Goal: Find specific page/section: Find specific page/section

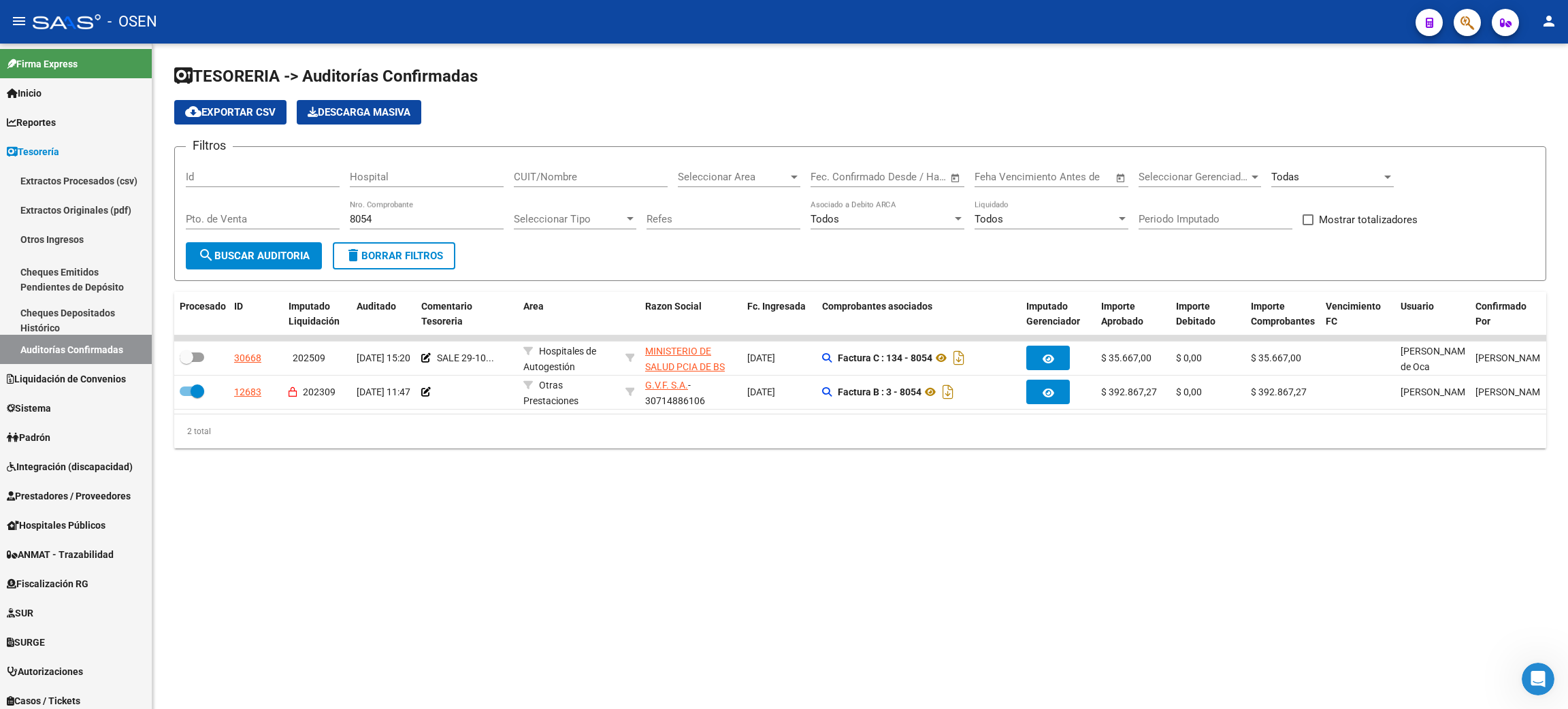
drag, startPoint x: 434, startPoint y: 266, endPoint x: 443, endPoint y: 263, distance: 9.5
click at [432, 266] on button "delete Borrar Filtros" at bounding box center [393, 256] width 122 height 27
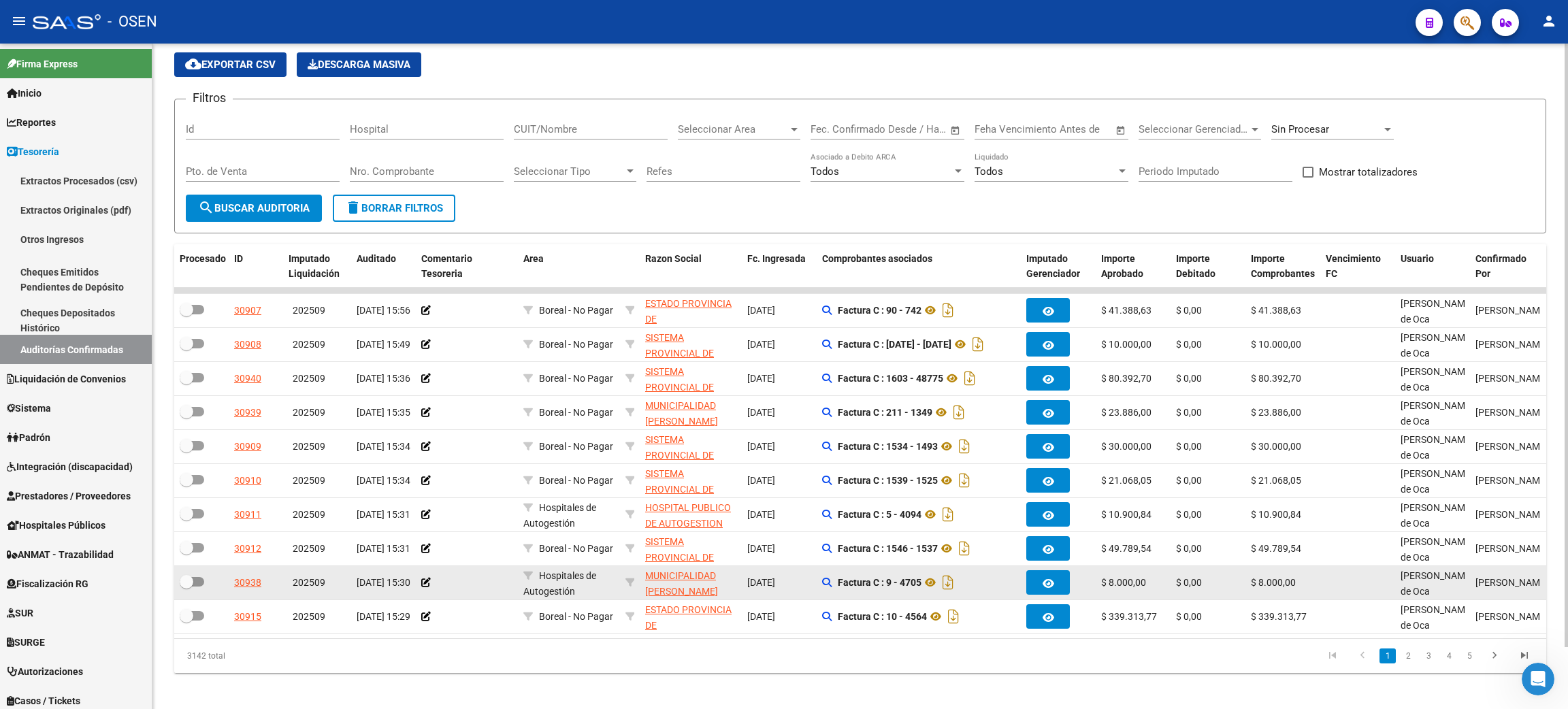
scroll to position [68, 0]
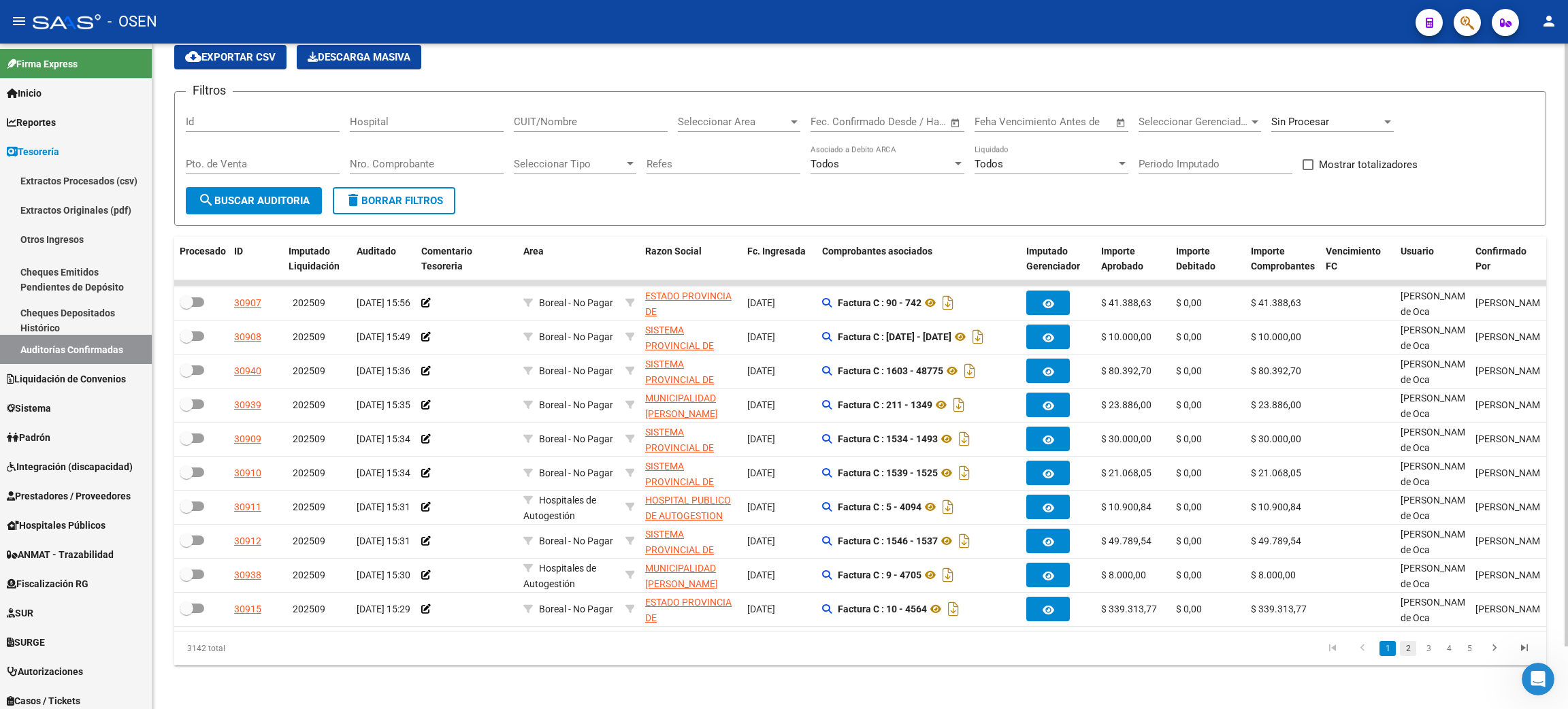
click at [1402, 651] on link "2" at bounding box center [1407, 649] width 16 height 15
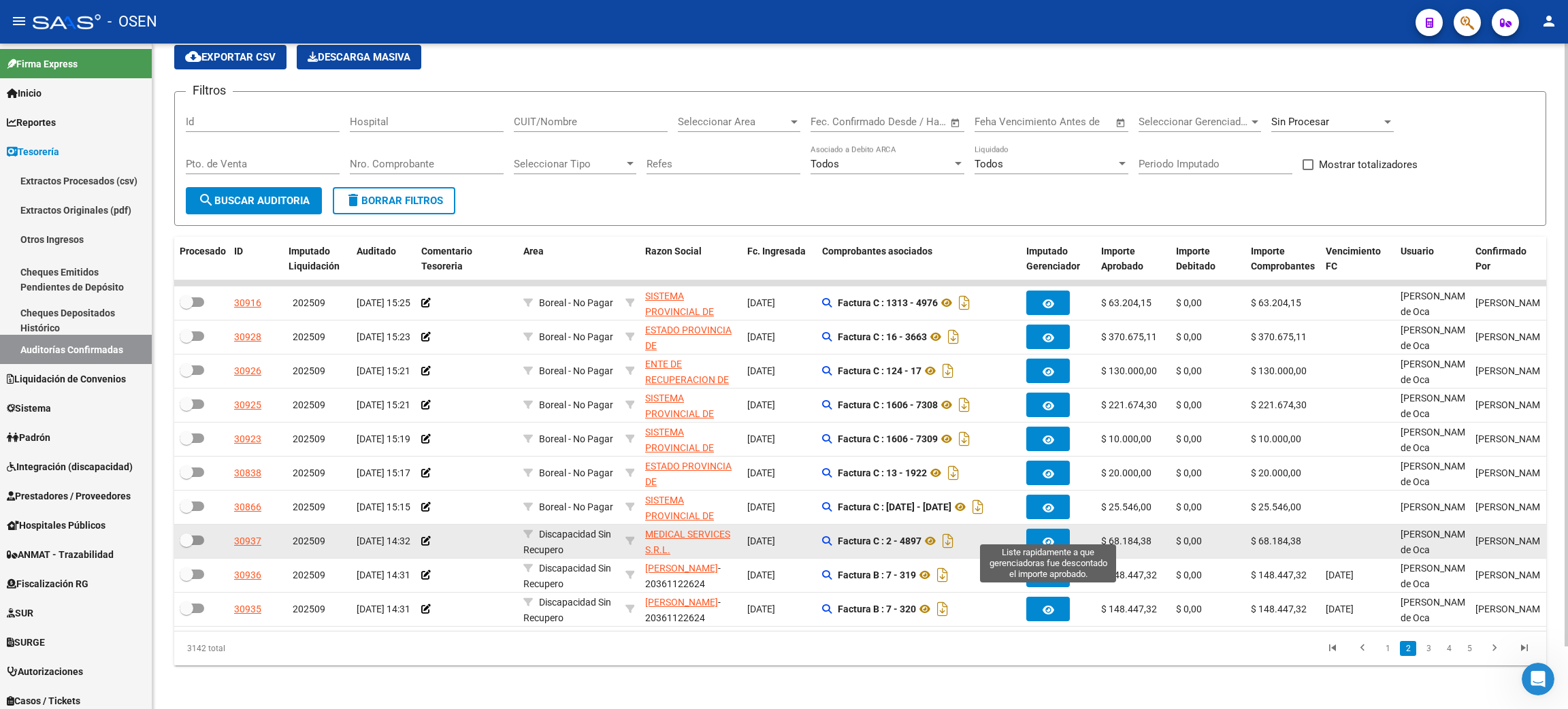
click at [1049, 537] on icon "button" at bounding box center [1049, 542] width 12 height 11
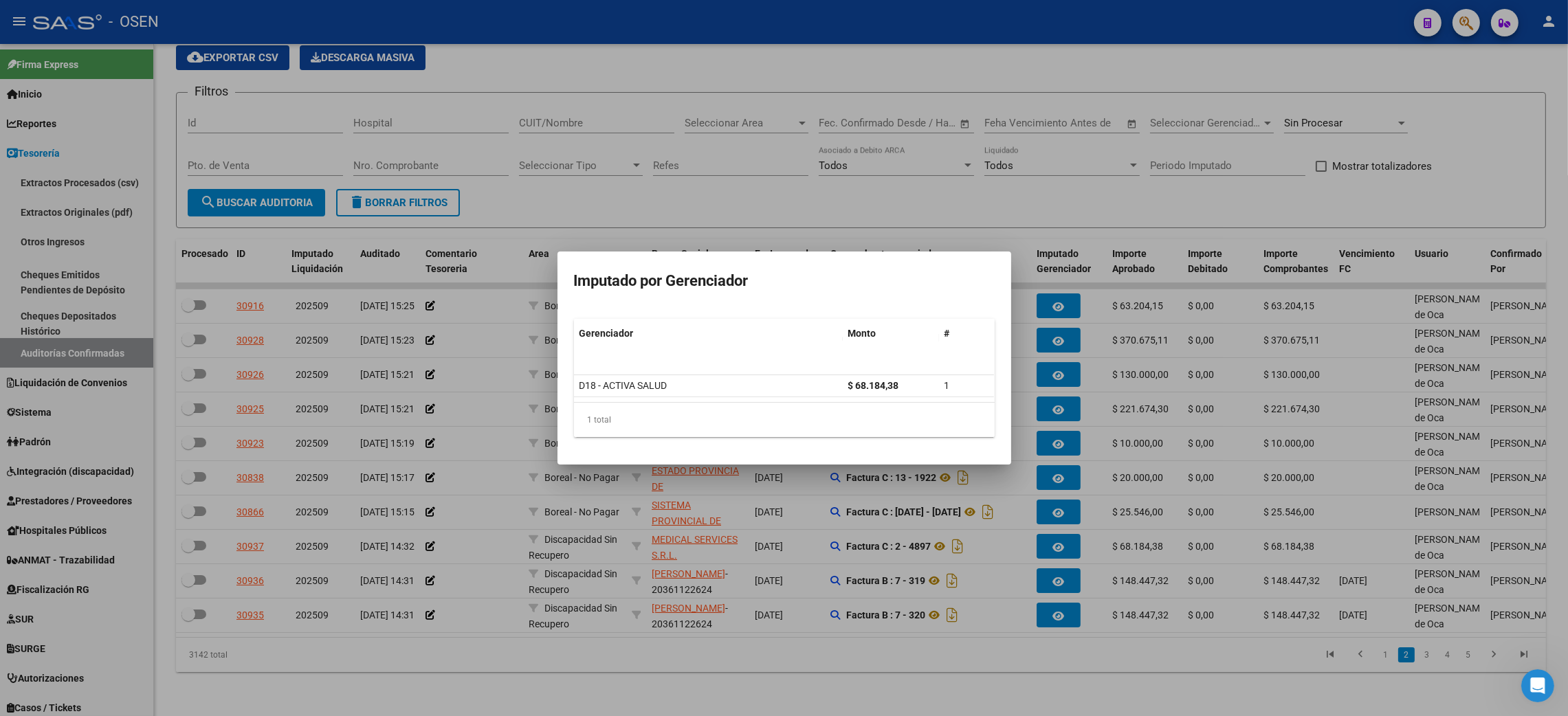
click at [1019, 651] on div at bounding box center [784, 358] width 1568 height 716
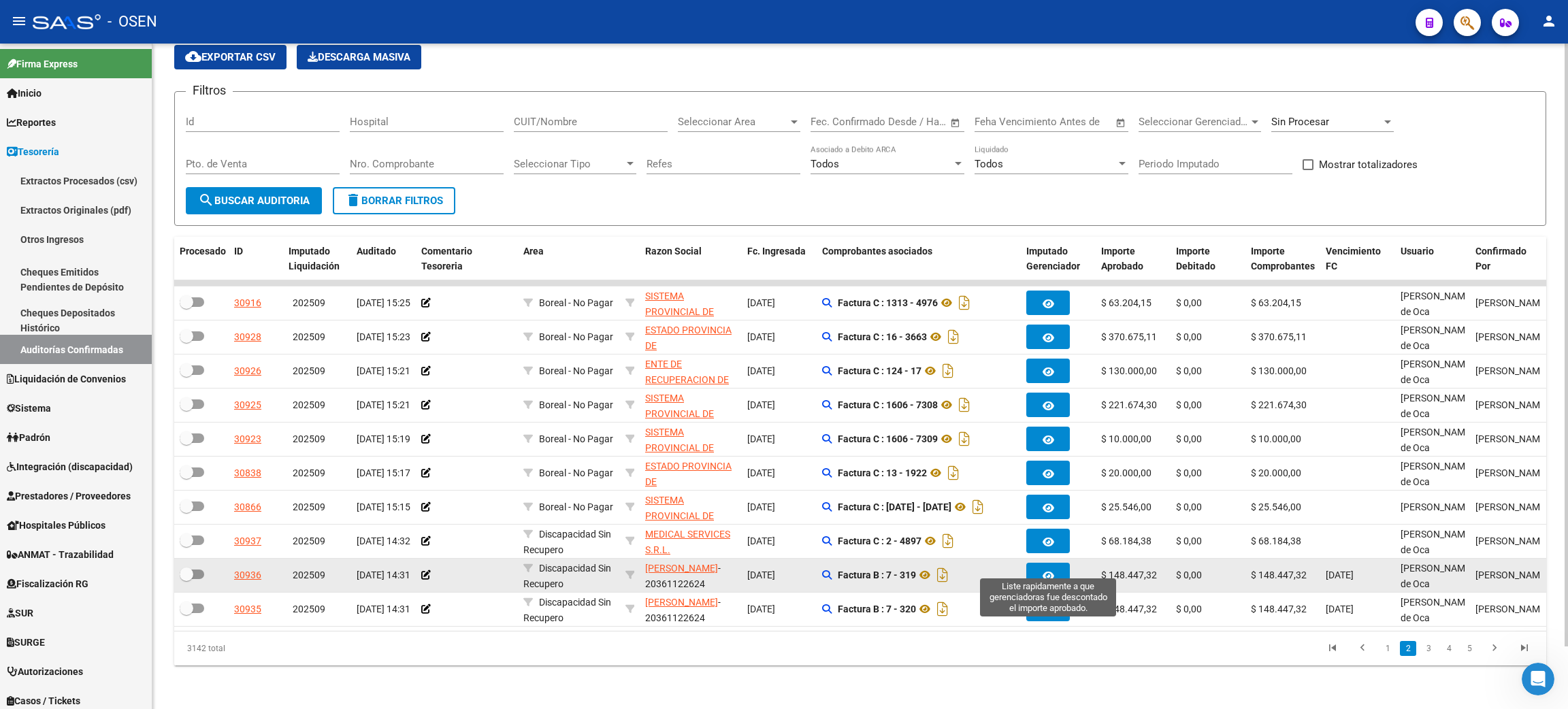
click at [1055, 563] on button "button" at bounding box center [1048, 574] width 43 height 24
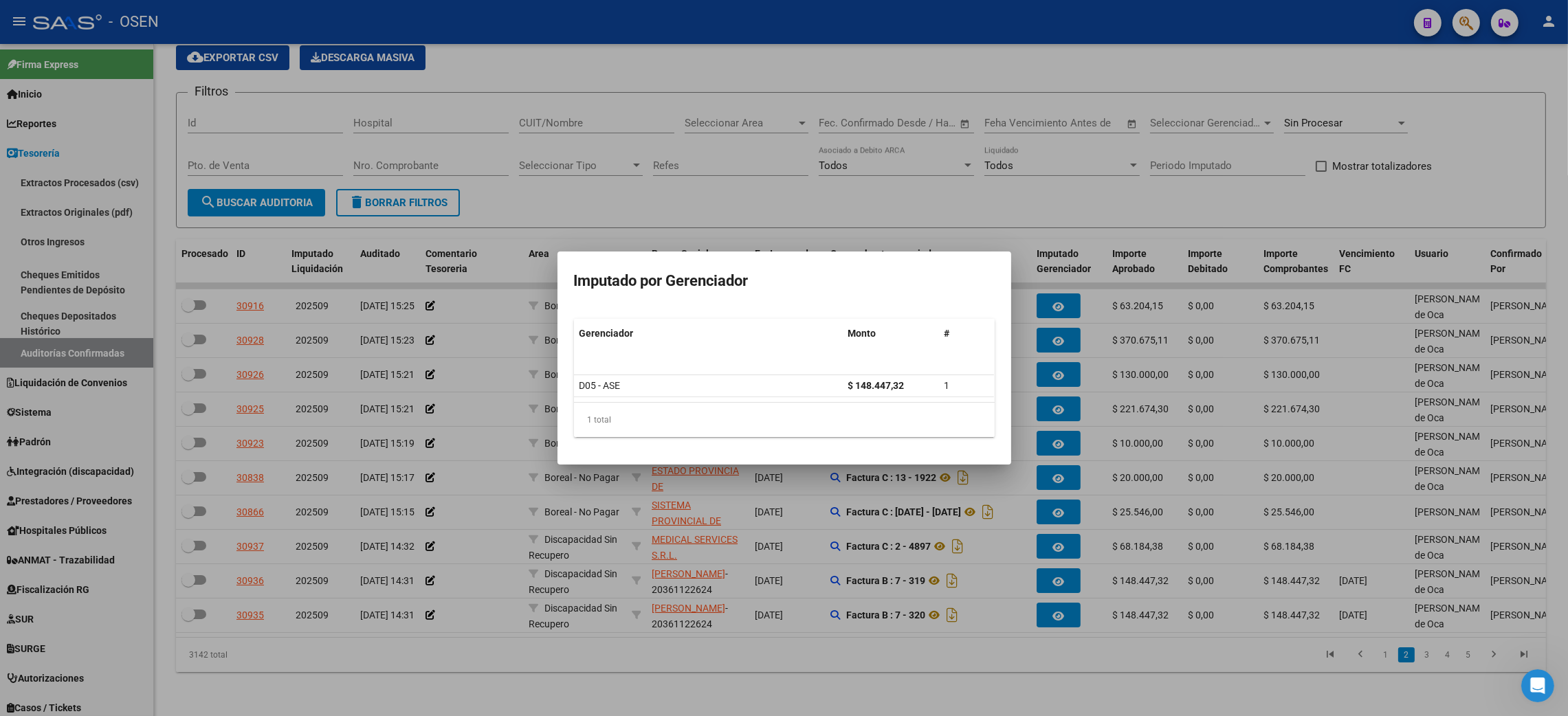
click at [1011, 629] on div at bounding box center [784, 358] width 1568 height 716
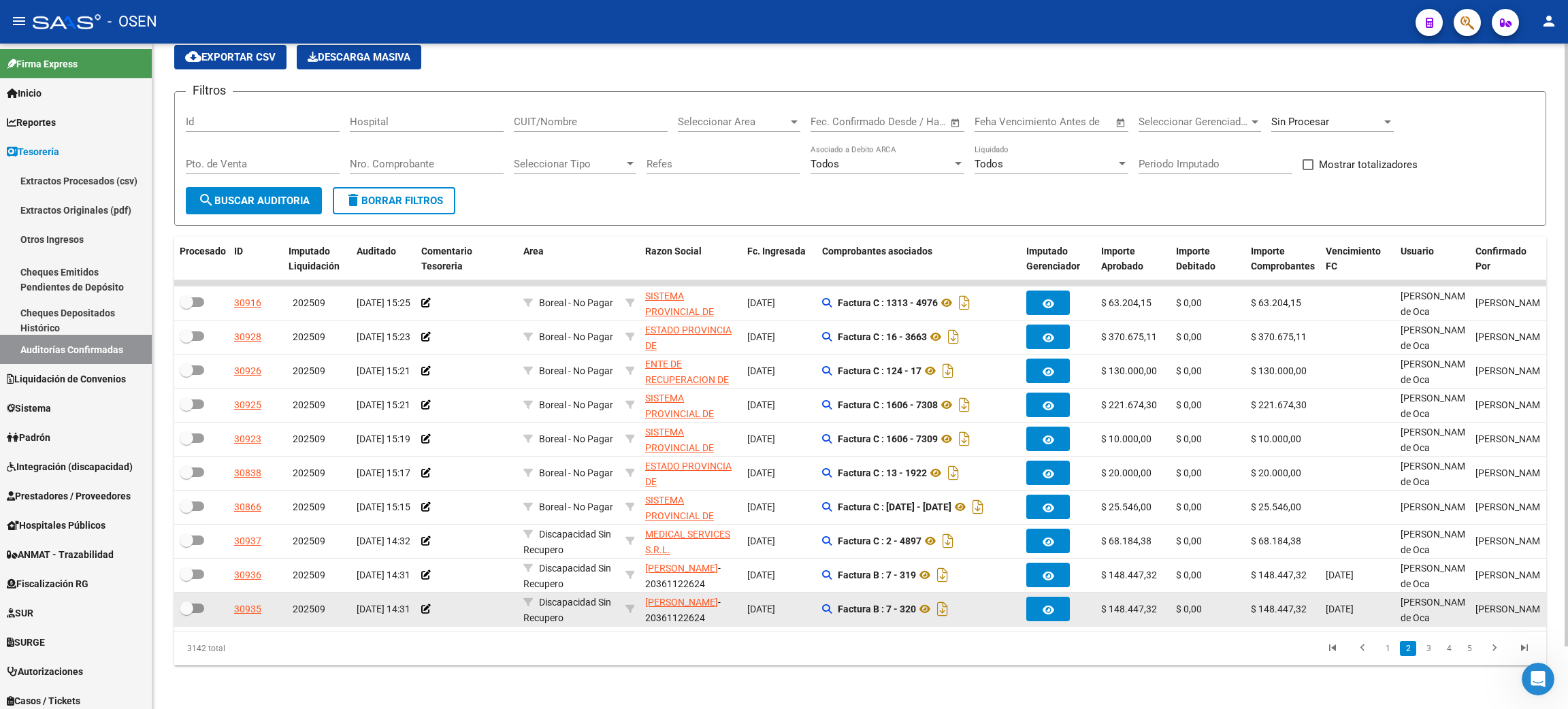
click at [1070, 604] on app-auditoria-imputado-gerenciador at bounding box center [1048, 609] width 43 height 11
click at [1057, 597] on button "button" at bounding box center [1048, 609] width 43 height 24
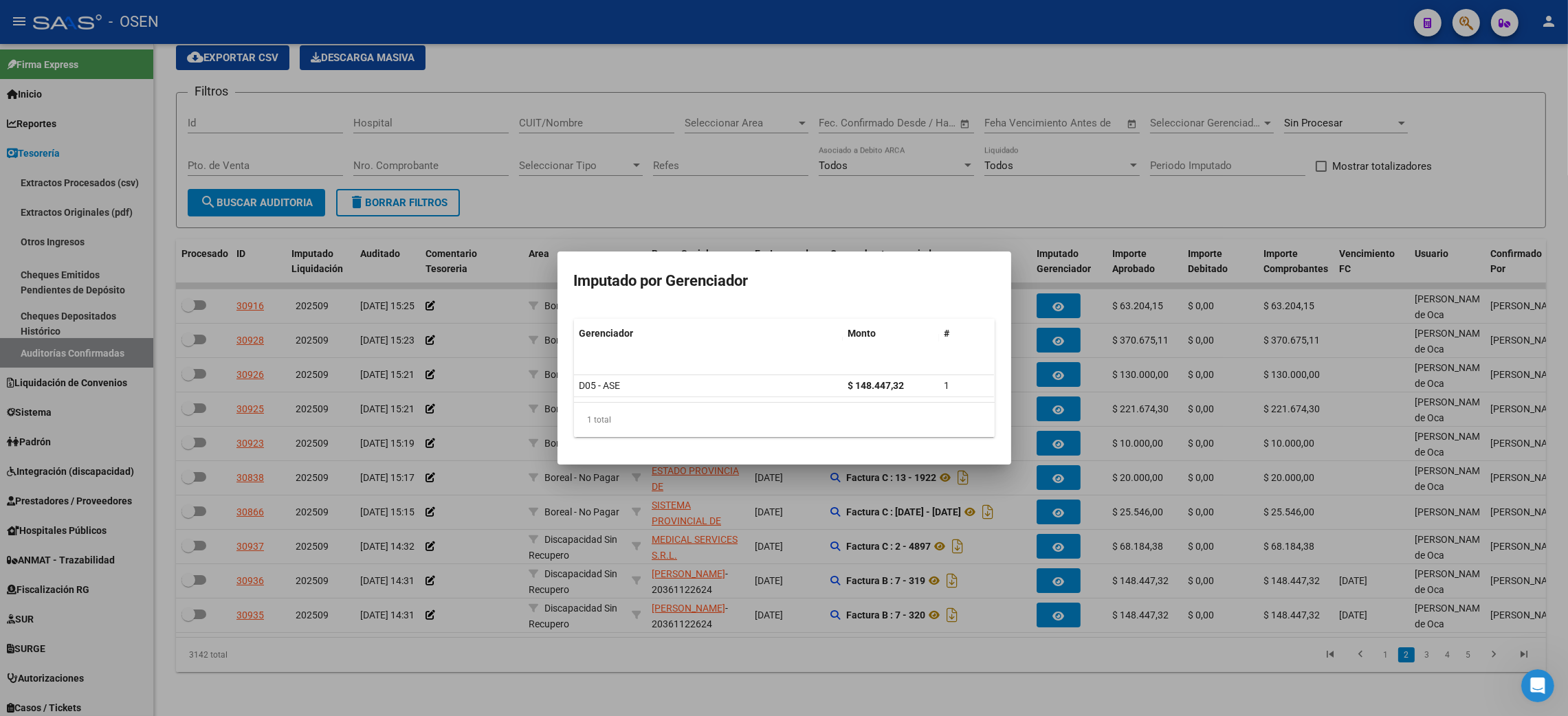
click at [1063, 642] on div at bounding box center [784, 358] width 1568 height 716
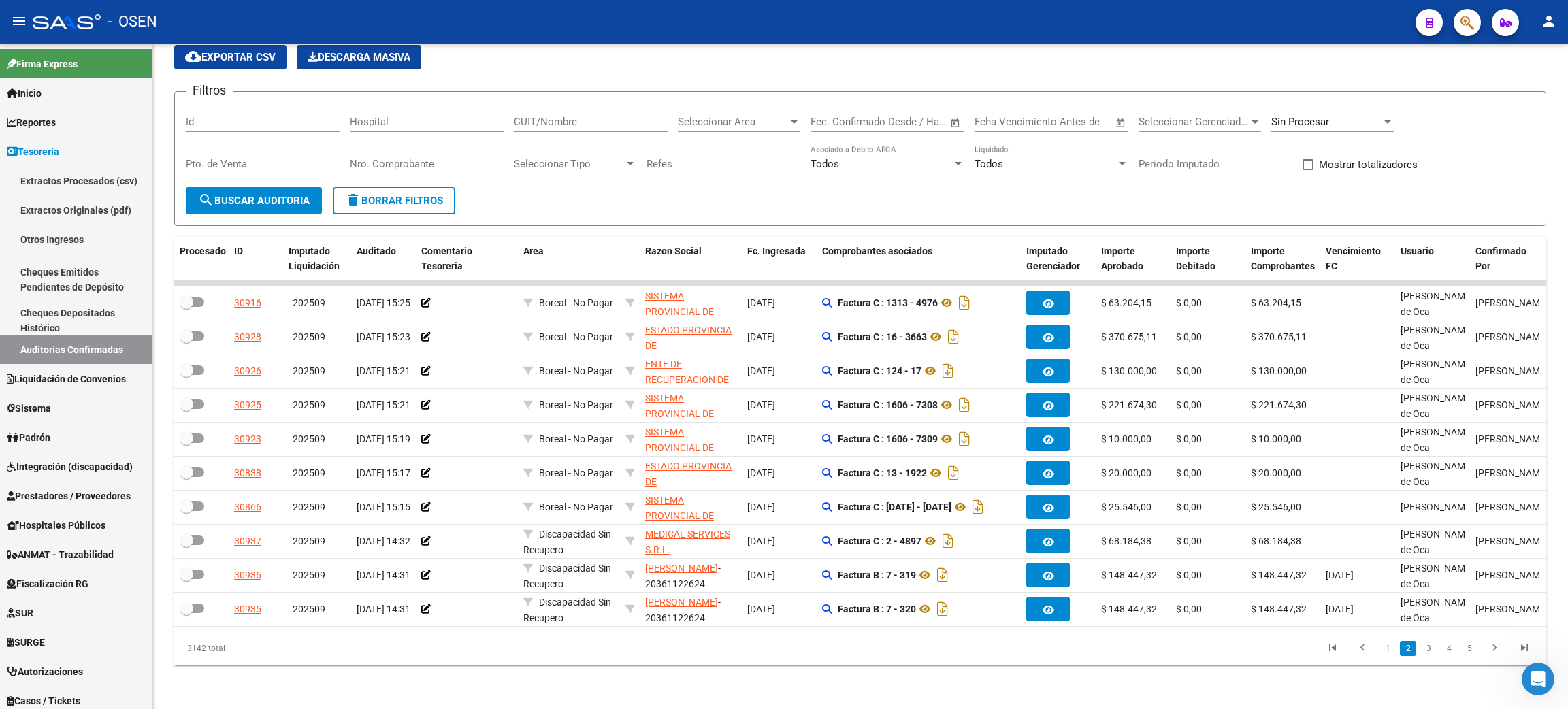
click at [452, 157] on div "Nro. Comprobante" at bounding box center [427, 160] width 154 height 29
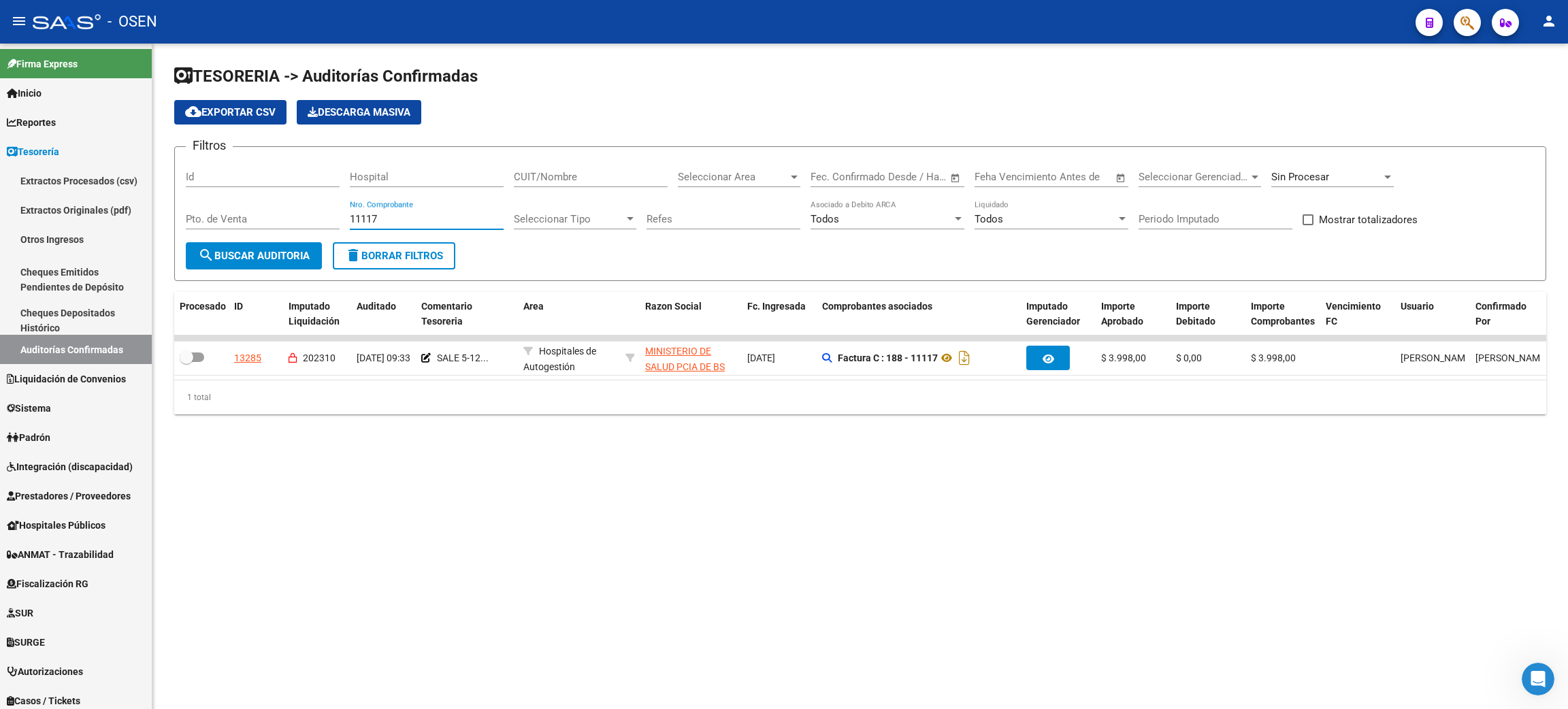
scroll to position [0, 0]
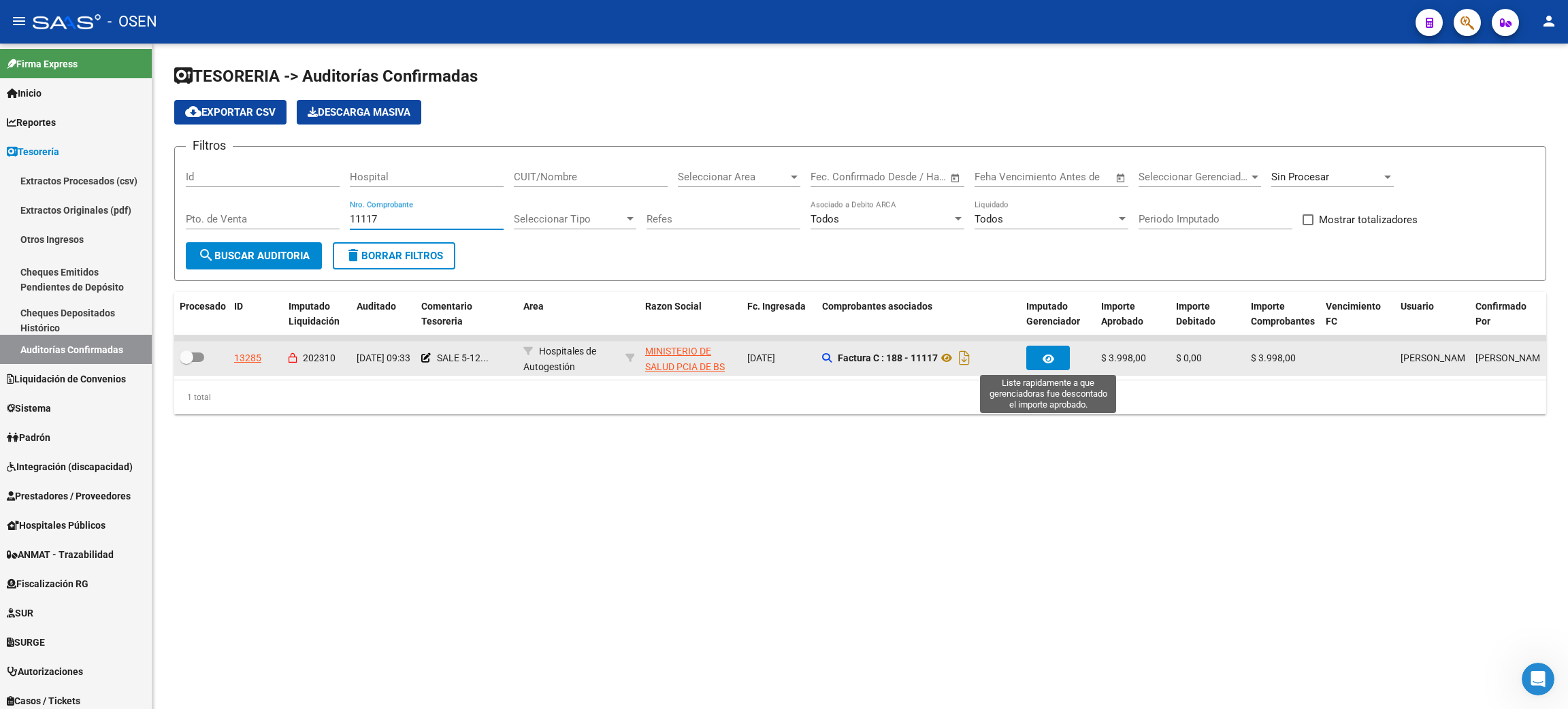
type input "11117"
click at [1039, 357] on button "button" at bounding box center [1048, 357] width 43 height 24
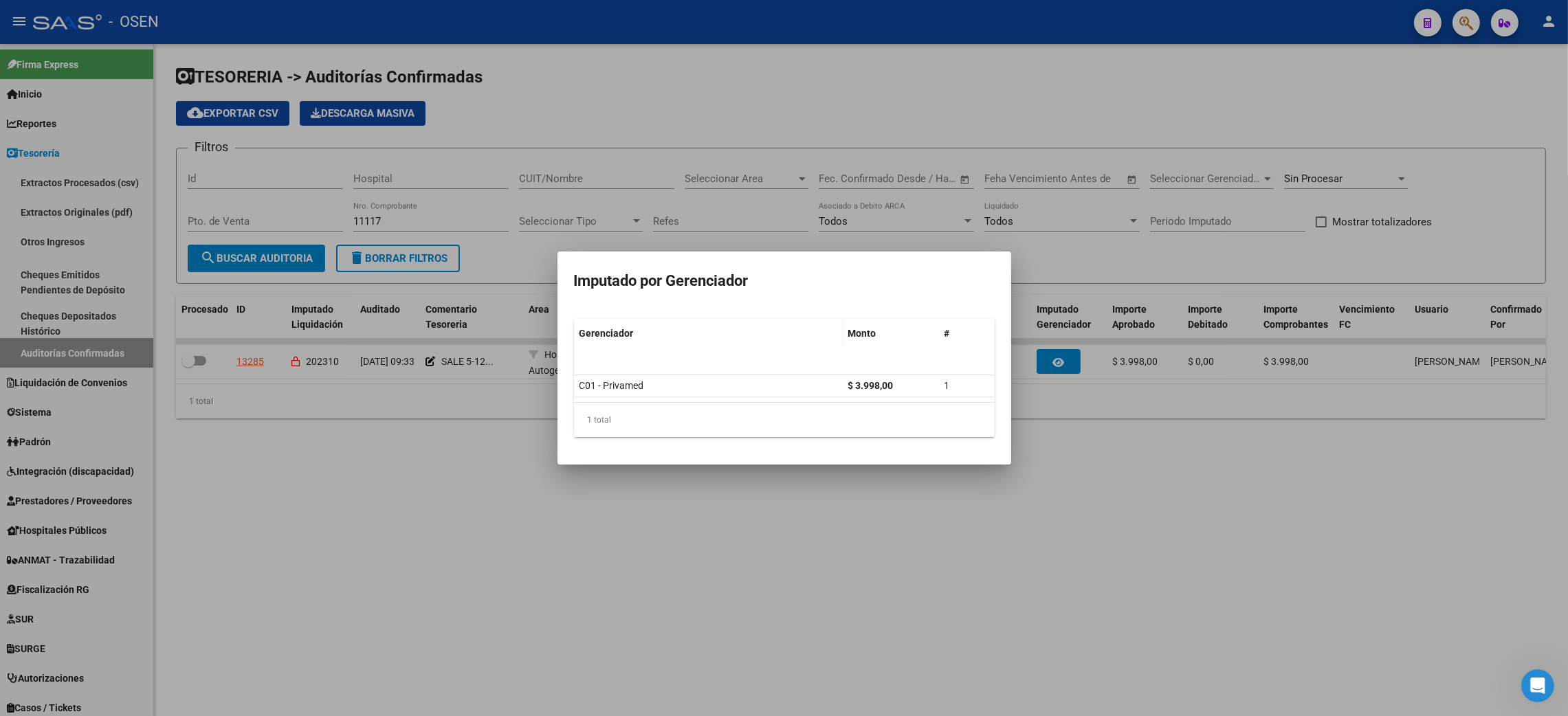
click at [1282, 486] on div at bounding box center [784, 358] width 1568 height 716
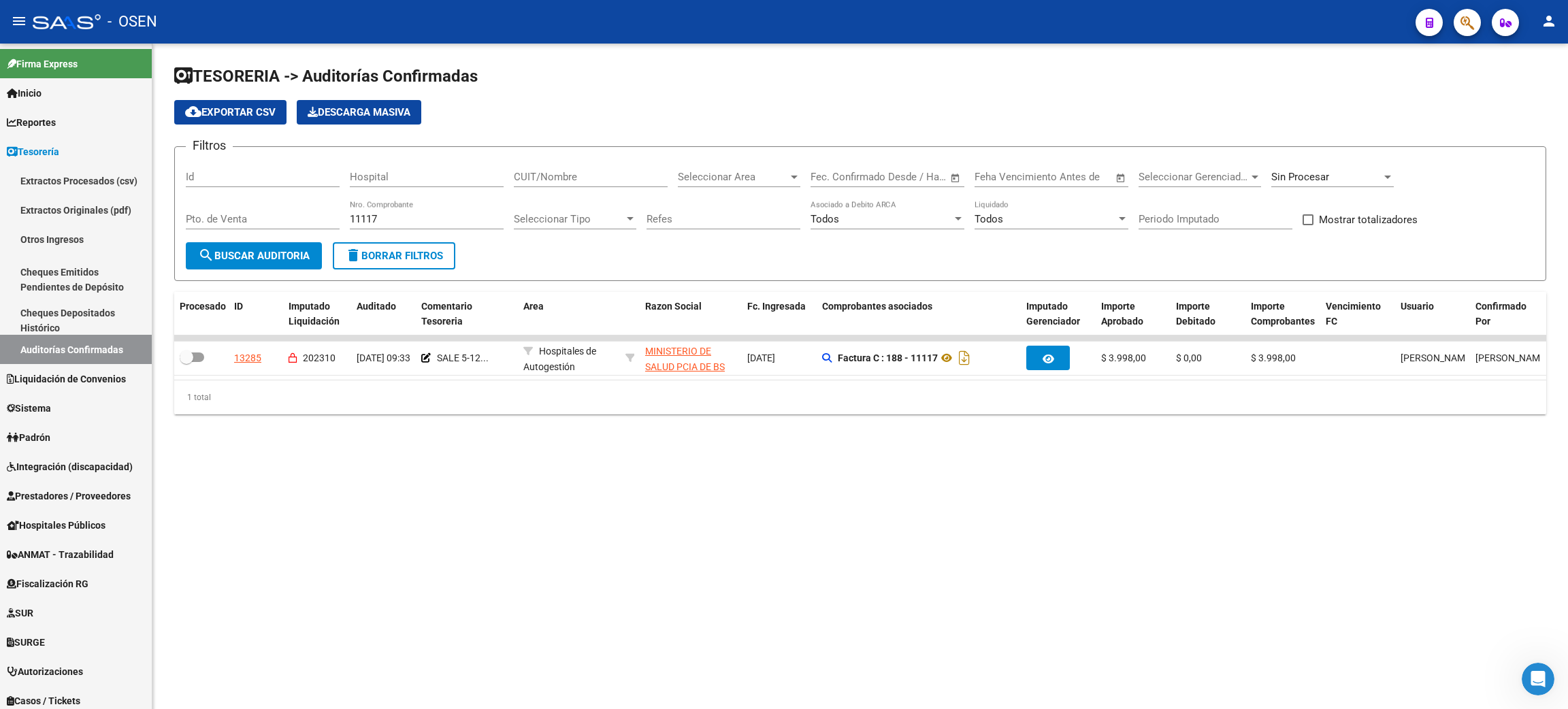
click at [618, 458] on div "TESORERIA -> Auditorías Confirmadas cloud_download Exportar CSV Descarga Masiva…" at bounding box center [860, 250] width 1416 height 415
